Goal: Task Accomplishment & Management: Complete application form

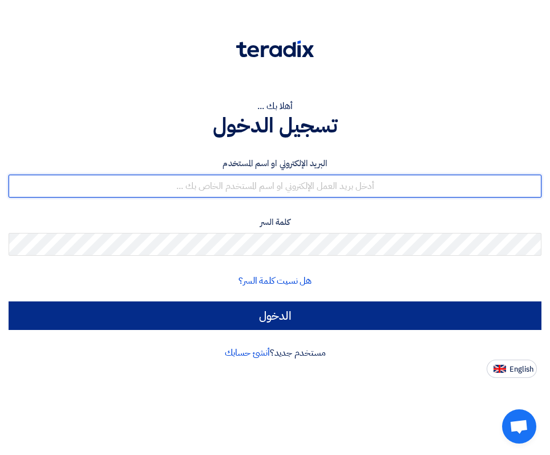
type input "[EMAIL_ADDRESS][DOMAIN_NAME]"
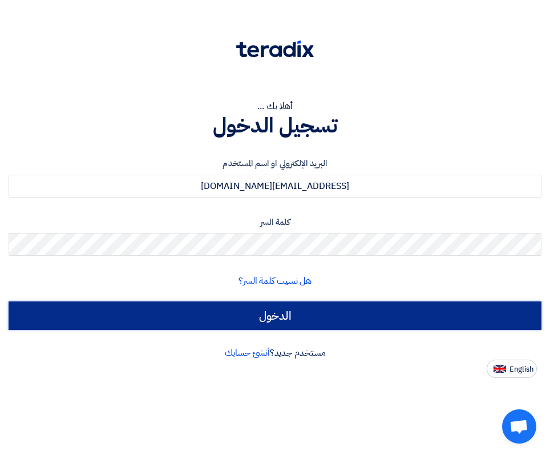
click at [305, 314] on input "الدخول" at bounding box center [275, 315] width 533 height 29
type input "Sign in"
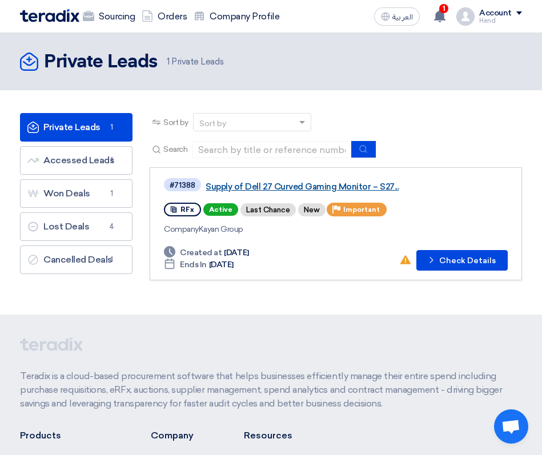
click at [283, 187] on link "Supply of Dell 27 Curved Gaming Monitor – S27..." at bounding box center [347, 186] width 285 height 10
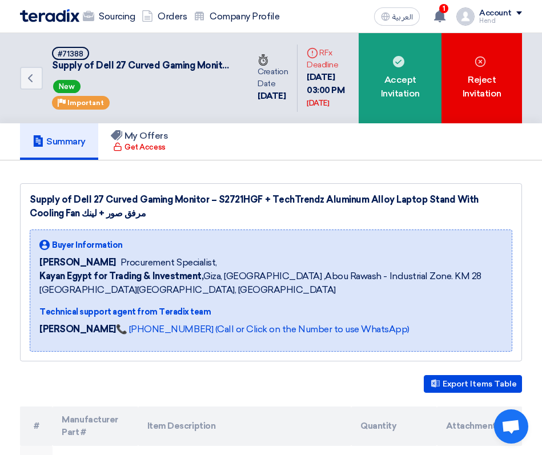
drag, startPoint x: 30, startPoint y: 200, endPoint x: 489, endPoint y: 213, distance: 458.5
click at [489, 213] on div "Supply of Dell 27 Curved Gaming Monitor – S2721HGF + TechTrendz Aluminum Alloy …" at bounding box center [271, 206] width 482 height 27
copy div "Supply of Dell 27 Curved Gaming Monitor – S2721HGF + TechTrendz Aluminum Alloy …"
click at [247, 199] on div "Supply of Dell 27 Curved Gaming Monitor – S2721HGF + TechTrendz Aluminum Alloy …" at bounding box center [271, 206] width 482 height 27
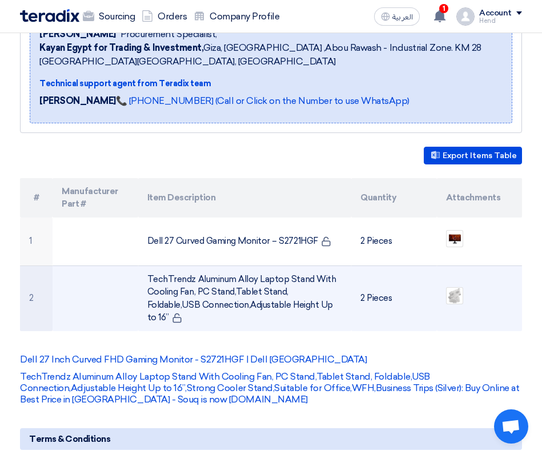
scroll to position [400, 0]
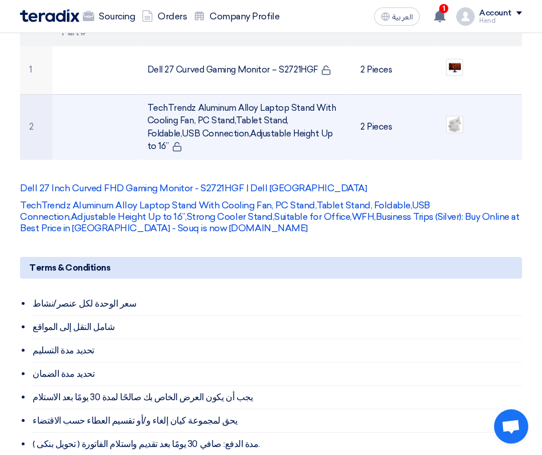
click at [188, 110] on td "TechTrendz Aluminum Alloy Laptop Stand With Cooling Fan, PC Stand,Tablet Stand,…" at bounding box center [244, 127] width 213 height 66
drag, startPoint x: 145, startPoint y: 101, endPoint x: 298, endPoint y: 138, distance: 157.3
click at [298, 138] on td "TechTrendz Aluminum Alloy Laptop Stand With Cooling Fan, PC Stand,Tablet Stand,…" at bounding box center [244, 127] width 213 height 66
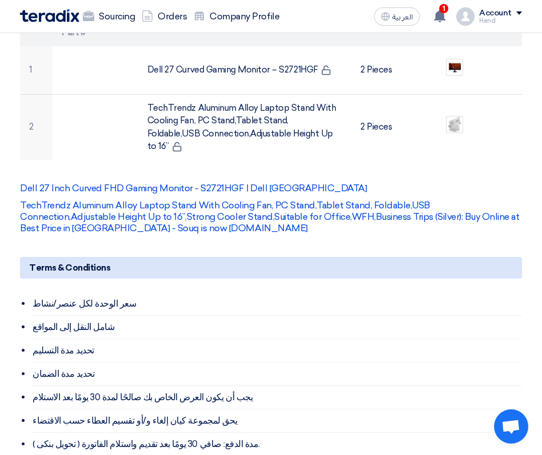
copy td "TechTrendz Aluminum Alloy Laptop Stand With Cooling Fan, PC Stand,Tablet Stand,…"
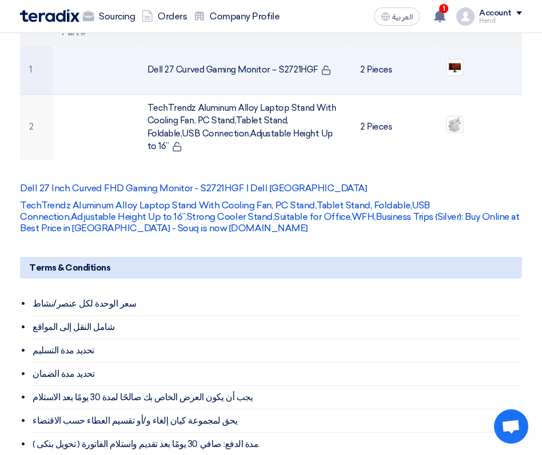
drag, startPoint x: 143, startPoint y: 68, endPoint x: 314, endPoint y: 60, distance: 171.4
click at [314, 60] on td "Dell 27 Curved Gaming Monitor – S2721HGF" at bounding box center [244, 70] width 213 height 49
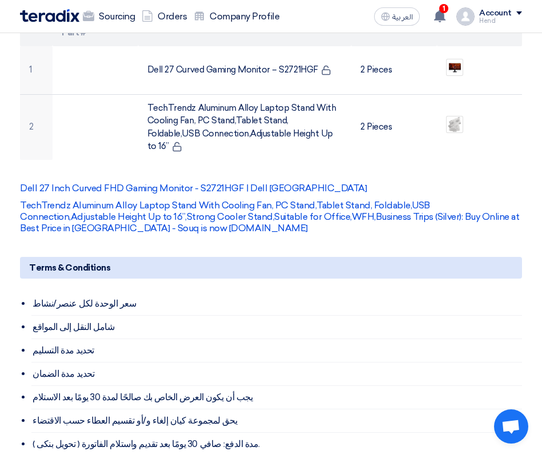
copy td "Dell 27 Curved Gaming Monitor – S2721HGF"
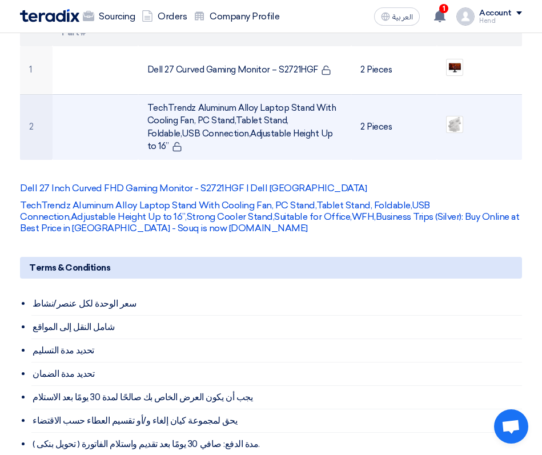
click at [149, 95] on td "TechTrendz Aluminum Alloy Laptop Stand With Cooling Fan, PC Stand,Tablet Stand,…" at bounding box center [244, 127] width 213 height 66
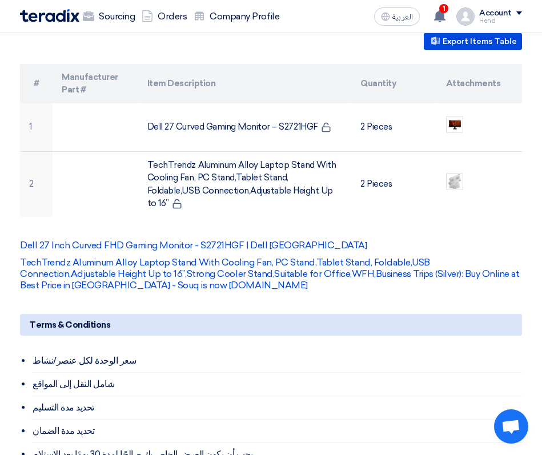
scroll to position [228, 0]
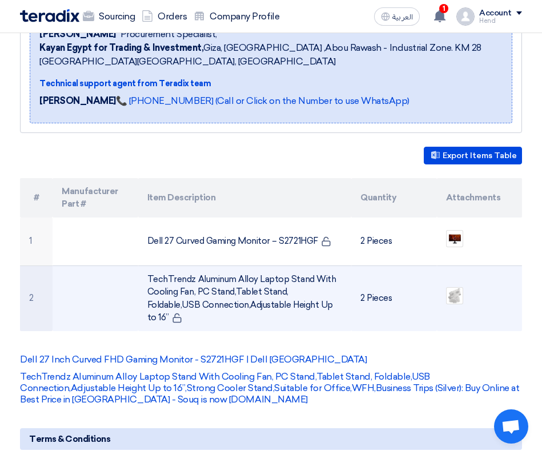
drag, startPoint x: 368, startPoint y: 241, endPoint x: 253, endPoint y: 267, distance: 117.6
click at [253, 267] on tbody "1 Dell 27 Curved Gaming Monitor – S2721HGF 2 Pieces 2 TechTrendz Aluminum Alloy…" at bounding box center [271, 274] width 502 height 114
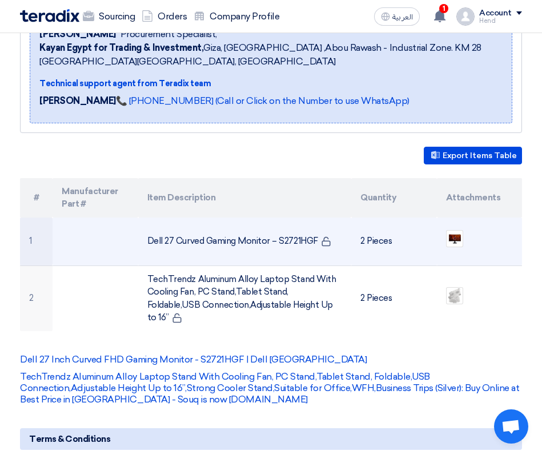
click at [302, 224] on td "Dell 27 Curved Gaming Monitor – S2721HGF" at bounding box center [244, 241] width 213 height 49
drag, startPoint x: 312, startPoint y: 240, endPoint x: 126, endPoint y: 256, distance: 187.4
click at [120, 256] on tr "1 Dell 27 Curved Gaming Monitor – S2721HGF 2 Pieces" at bounding box center [271, 241] width 502 height 49
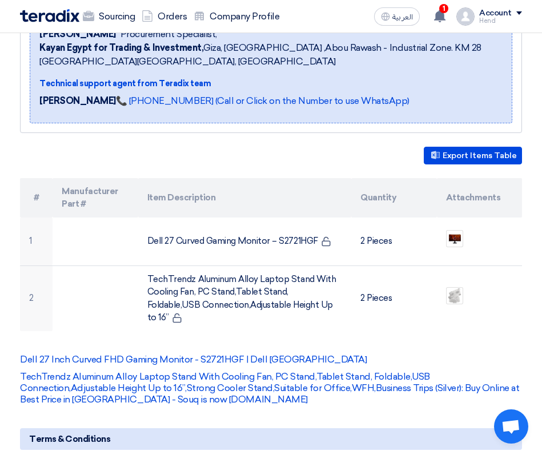
click at [134, 162] on div "Export Items Table" at bounding box center [271, 156] width 502 height 18
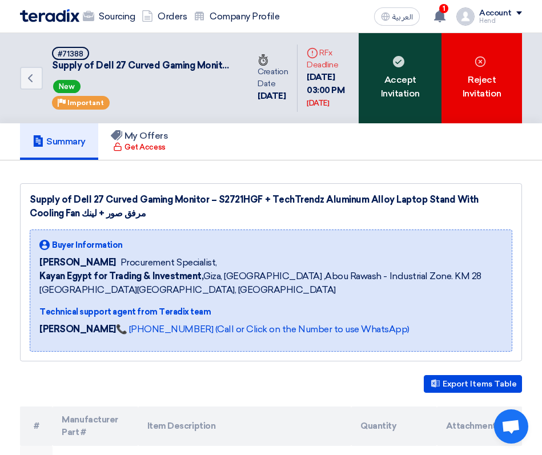
click at [396, 57] on div "Accept Invitation" at bounding box center [399, 78] width 83 height 90
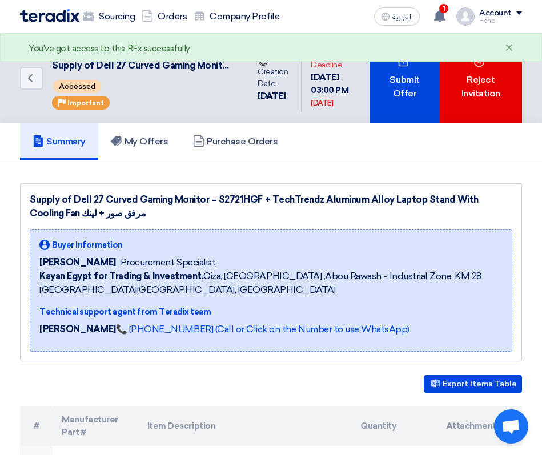
drag, startPoint x: 362, startPoint y: 77, endPoint x: 365, endPoint y: 90, distance: 12.9
click at [360, 90] on div "15 Sep, 2025 03:00 PM Tomorrow" at bounding box center [335, 90] width 50 height 39
click at [360, 98] on div "15 Sep, 2025 03:00 PM Tomorrow" at bounding box center [335, 90] width 50 height 39
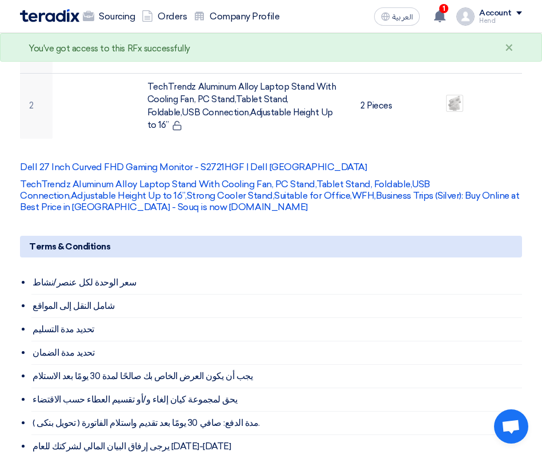
scroll to position [457, 0]
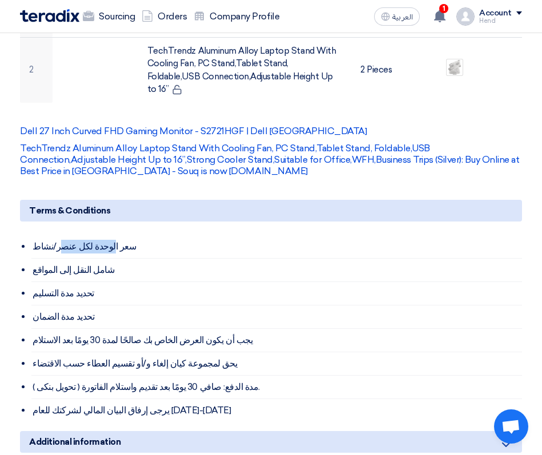
drag, startPoint x: 100, startPoint y: 227, endPoint x: 55, endPoint y: 236, distance: 45.3
click at [55, 235] on li "سعر الوحدة لكل عنصر/نشاط" at bounding box center [276, 246] width 490 height 23
click at [62, 285] on li "تحديد مدة التسليم" at bounding box center [276, 293] width 490 height 23
drag, startPoint x: 93, startPoint y: 255, endPoint x: 55, endPoint y: 265, distance: 39.5
click at [55, 259] on li "شامل النقل إلى المواقع" at bounding box center [276, 270] width 490 height 23
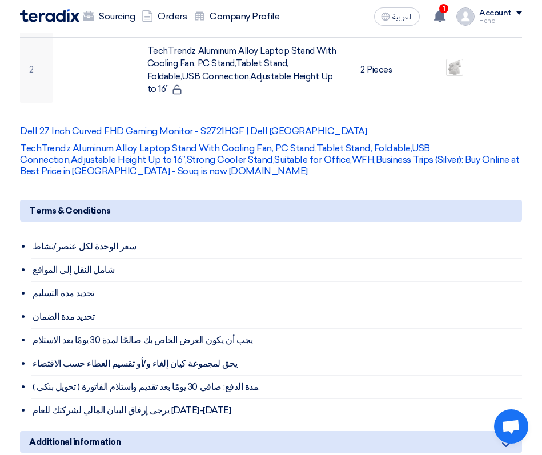
click at [53, 288] on li "تحديد مدة التسليم" at bounding box center [276, 293] width 490 height 23
drag, startPoint x: 80, startPoint y: 277, endPoint x: 57, endPoint y: 279, distance: 24.1
click at [57, 282] on li "تحديد مدة التسليم" at bounding box center [276, 293] width 490 height 23
click at [65, 305] on li "تحديد مدة الضمان" at bounding box center [276, 316] width 490 height 23
drag, startPoint x: 218, startPoint y: 330, endPoint x: 90, endPoint y: 338, distance: 128.1
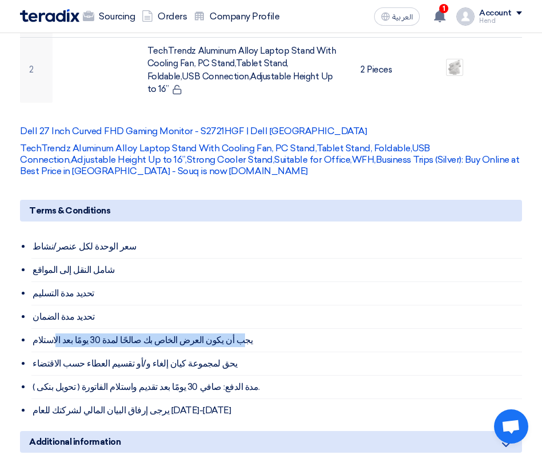
click at [57, 336] on li "يجب أن يكون العرض الخاص بك صالحًا لمدة 30 يومًا بعد الاستلام" at bounding box center [276, 340] width 490 height 23
click at [98, 338] on li "يجب أن يكون العرض الخاص بك صالحًا لمدة 30 يومًا بعد الاستلام" at bounding box center [276, 340] width 490 height 23
drag, startPoint x: 45, startPoint y: 329, endPoint x: 84, endPoint y: 326, distance: 38.9
click at [84, 329] on li "يجب أن يكون العرض الخاص بك صالحًا لمدة 30 يومًا بعد الاستلام" at bounding box center [276, 340] width 490 height 23
click at [85, 334] on li "يجب أن يكون العرض الخاص بك صالحًا لمدة 30 يومًا بعد الاستلام" at bounding box center [276, 340] width 490 height 23
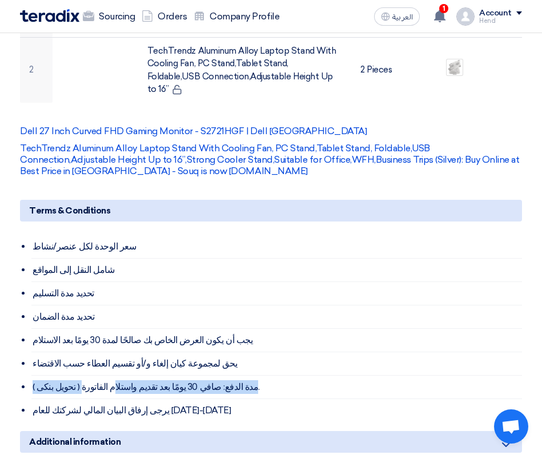
drag, startPoint x: 210, startPoint y: 353, endPoint x: 103, endPoint y: 364, distance: 107.3
click at [103, 364] on ul "سعر الوحدة لكل عنصر/نشاط شامل النقل إلى المواقع تحديد مدة التسليم تحديد مدة الض…" at bounding box center [276, 328] width 490 height 187
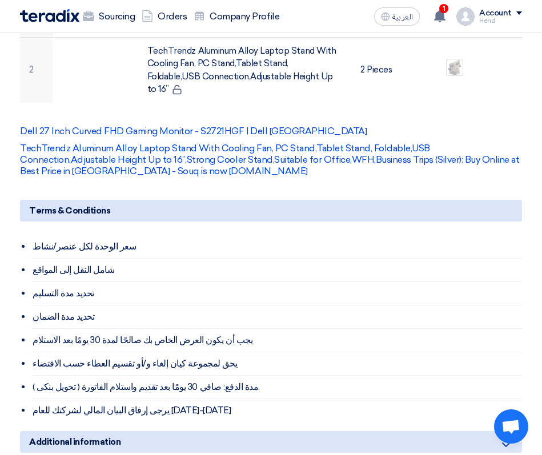
click at [128, 355] on li "يحق لمجموعة كيان إلغاء و/أو تقسيم العطاء حسب الاقتضاء" at bounding box center [276, 363] width 490 height 23
drag, startPoint x: 79, startPoint y: 352, endPoint x: 66, endPoint y: 352, distance: 13.1
click at [66, 352] on li "يحق لمجموعة كيان إلغاء و/أو تقسيم العطاء حسب الاقتضاء" at bounding box center [276, 363] width 490 height 23
click at [65, 353] on li "يحق لمجموعة كيان إلغاء و/أو تقسيم العطاء حسب الاقتضاء" at bounding box center [276, 363] width 490 height 23
drag, startPoint x: 220, startPoint y: 373, endPoint x: 166, endPoint y: 374, distance: 54.2
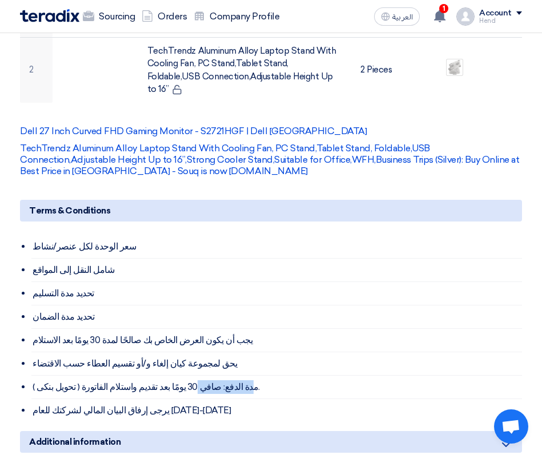
click at [166, 376] on li "( تحويل بنكى ) مدة الدفع: صافي 30 يومًا بعد تقديم واستلام الفاتورة." at bounding box center [276, 387] width 490 height 23
drag, startPoint x: 144, startPoint y: 376, endPoint x: 86, endPoint y: 373, distance: 58.3
click at [87, 376] on li "( تحويل بنكى ) مدة الدفع: صافي 30 يومًا بعد تقديم واستلام الفاتورة." at bounding box center [276, 387] width 490 height 23
click at [86, 376] on li "( تحويل بنكى ) مدة الدفع: صافي 30 يومًا بعد تقديم واستلام الفاتورة." at bounding box center [276, 387] width 490 height 23
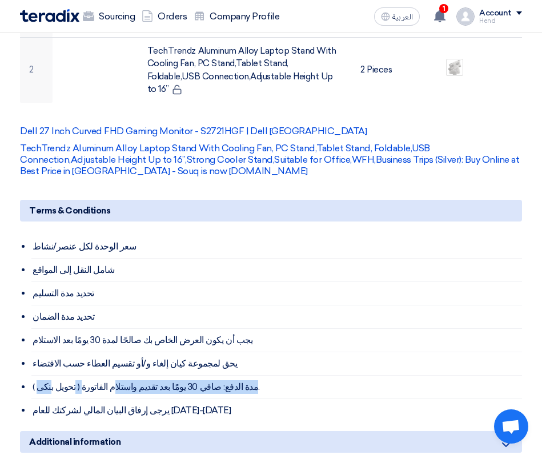
drag, startPoint x: 49, startPoint y: 378, endPoint x: 116, endPoint y: 381, distance: 67.4
click at [106, 377] on li "( تحويل بنكى ) مدة الدفع: صافي 30 يومًا بعد تقديم واستلام الفاتورة." at bounding box center [276, 387] width 490 height 23
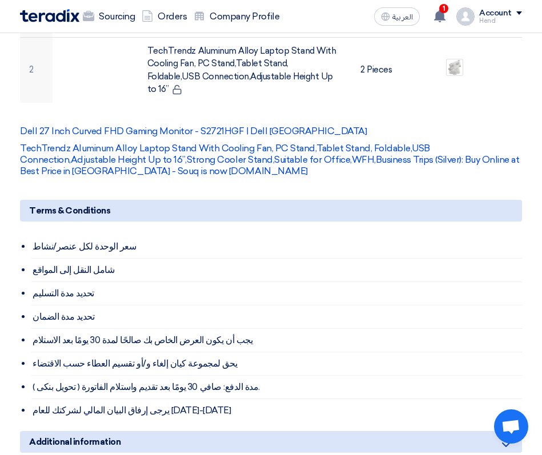
click at [171, 399] on li "يرجى إرفاق البيان المالي لشركتك للعام 2024-2025" at bounding box center [276, 410] width 490 height 23
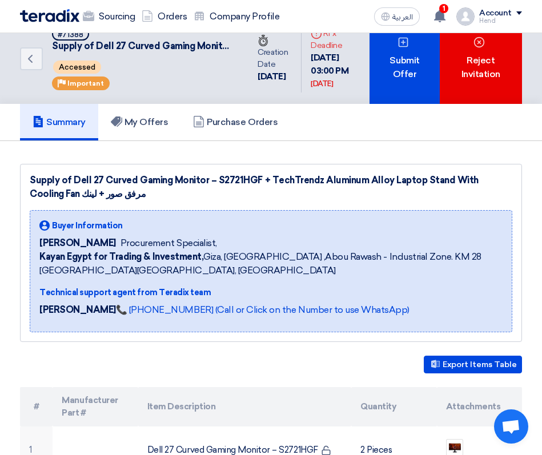
scroll to position [0, 0]
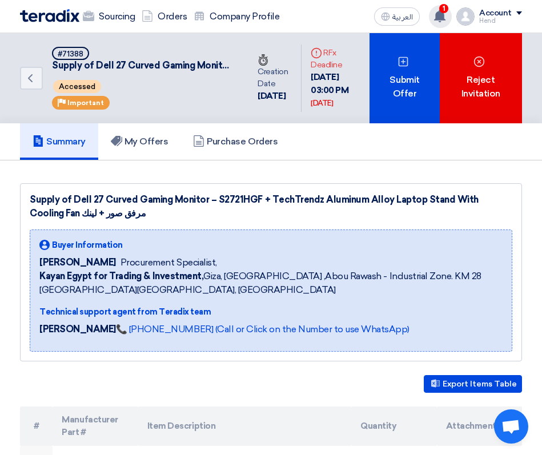
click at [442, 12] on span "1" at bounding box center [443, 8] width 9 height 9
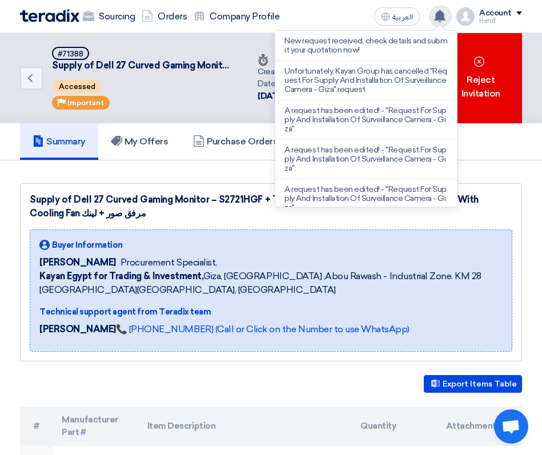
click at [442, 12] on use at bounding box center [439, 16] width 11 height 13
